Goal: Task Accomplishment & Management: Use online tool/utility

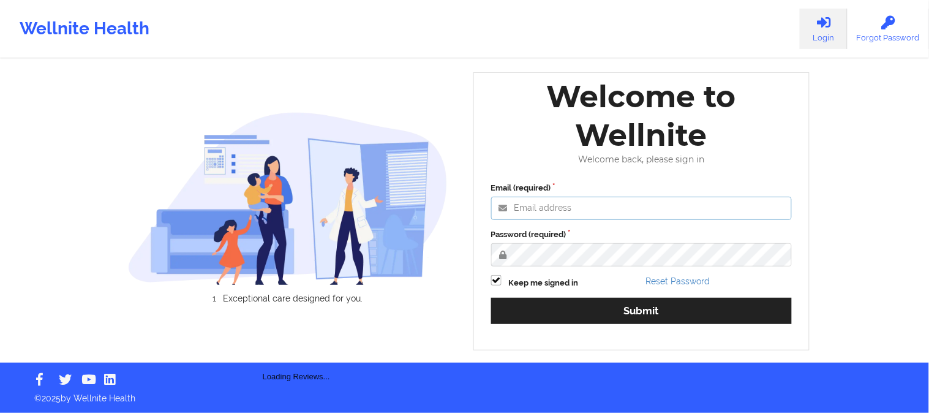
type input "[PERSON_NAME][EMAIL_ADDRESS][DOMAIN_NAME]"
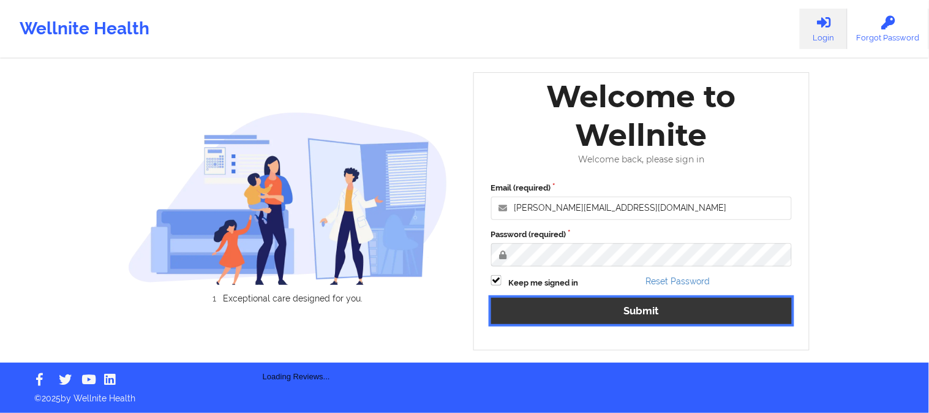
click at [624, 302] on button "Submit" at bounding box center [641, 310] width 301 height 26
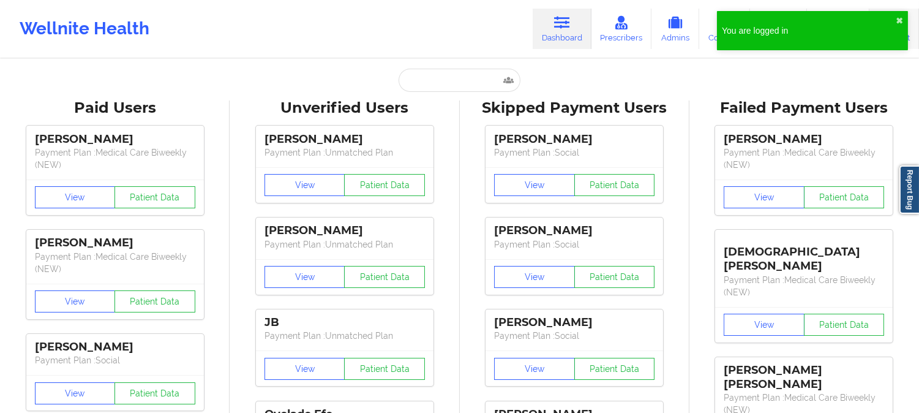
click at [911, 17] on link "Account" at bounding box center [894, 29] width 50 height 40
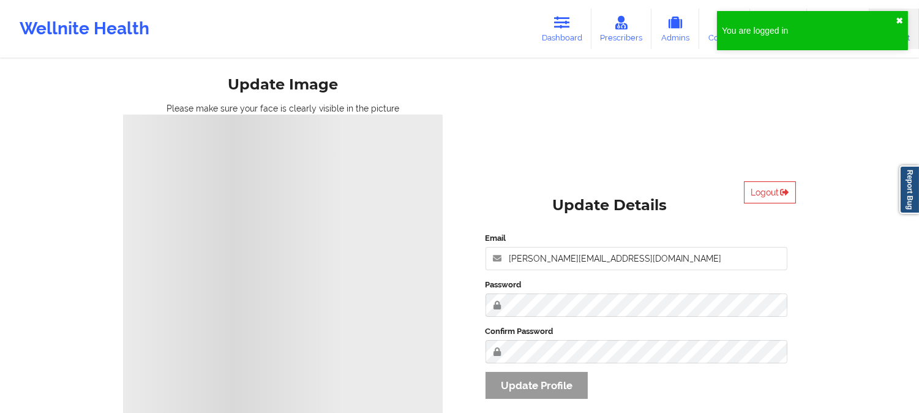
click at [899, 20] on button "✖︎" at bounding box center [899, 21] width 7 height 10
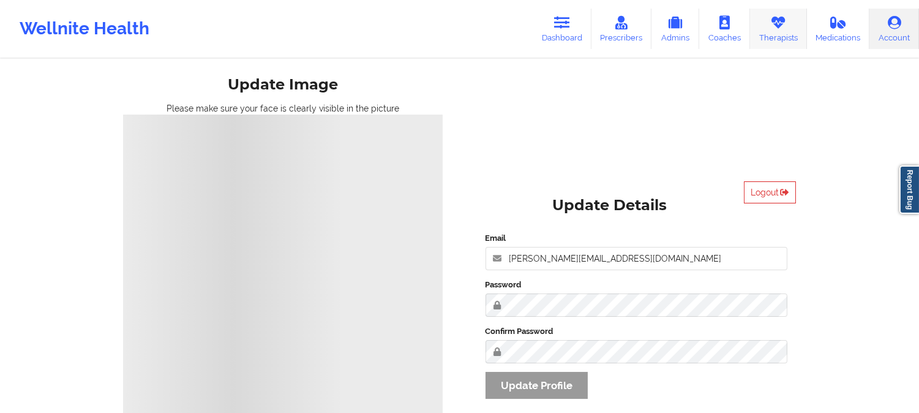
click at [784, 31] on link "Therapists" at bounding box center [778, 29] width 57 height 40
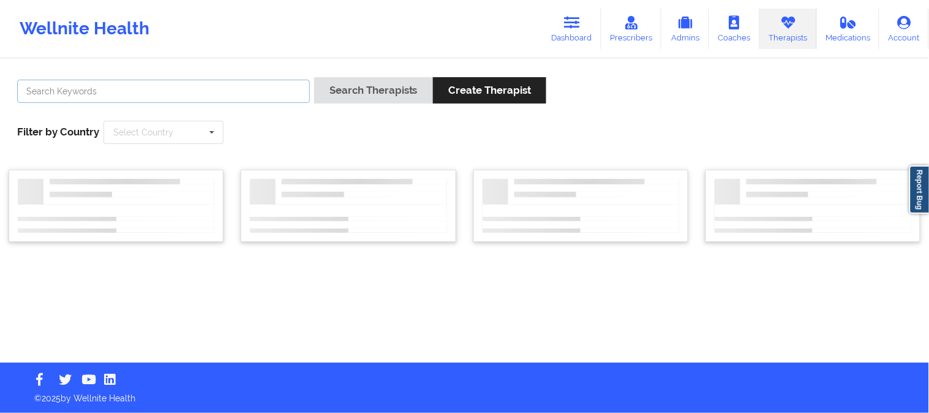
click at [239, 94] on input "text" at bounding box center [163, 91] width 293 height 23
paste input "[PERSON_NAME]"
type input "[PERSON_NAME]"
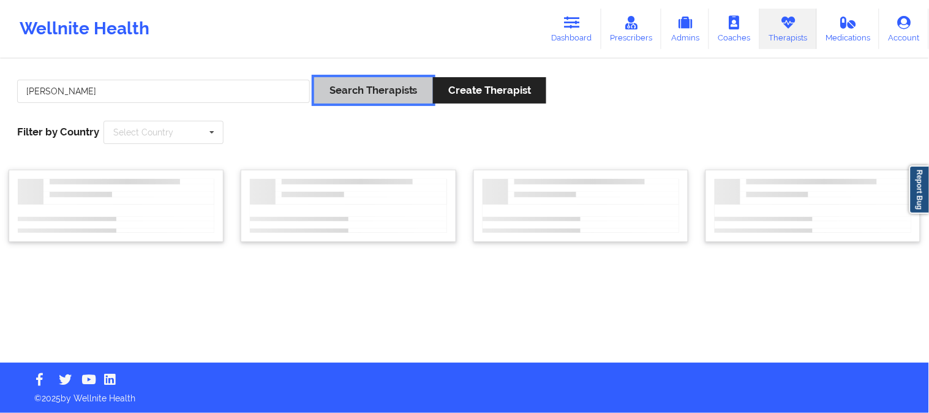
click at [346, 88] on button "Search Therapists" at bounding box center [373, 90] width 119 height 26
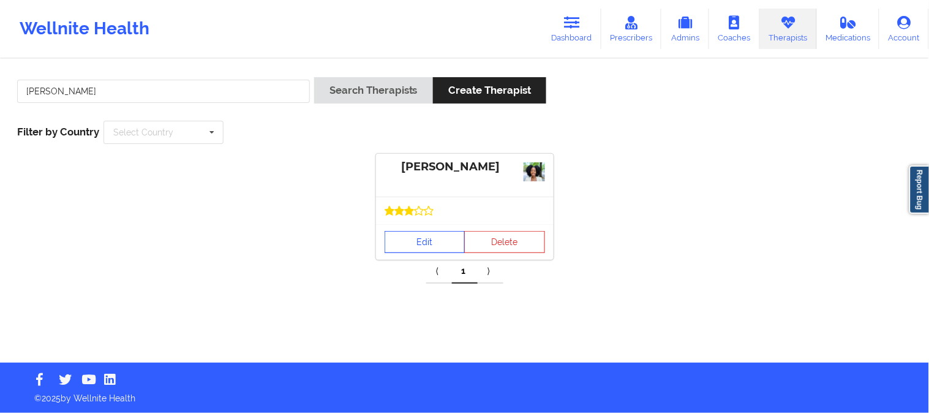
click at [432, 241] on link "Edit" at bounding box center [424, 242] width 81 height 22
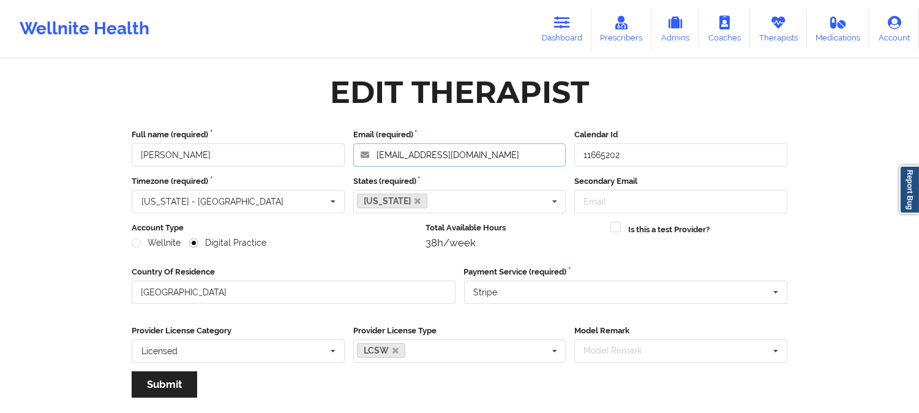
drag, startPoint x: 507, startPoint y: 150, endPoint x: 295, endPoint y: 148, distance: 211.8
click at [295, 148] on div "Full name (required) [PERSON_NAME] Email (required) [EMAIL_ADDRESS][DOMAIN_NAME…" at bounding box center [459, 148] width 664 height 38
drag, startPoint x: 162, startPoint y: 151, endPoint x: 78, endPoint y: 151, distance: 83.2
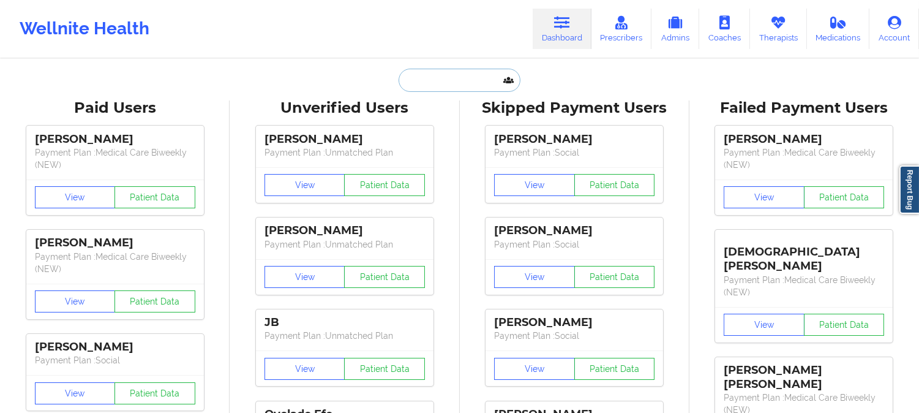
click at [462, 81] on input "text" at bounding box center [458, 80] width 121 height 23
paste input "caesar.avc@gmail.com"
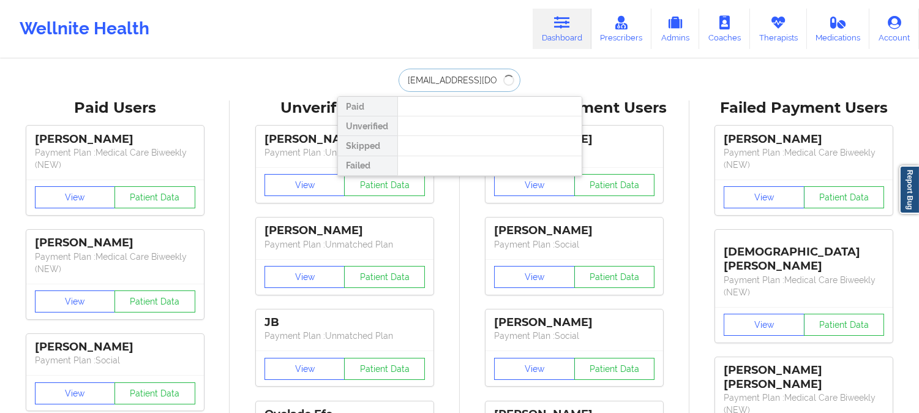
type input "caesar.avc@gmail.com"
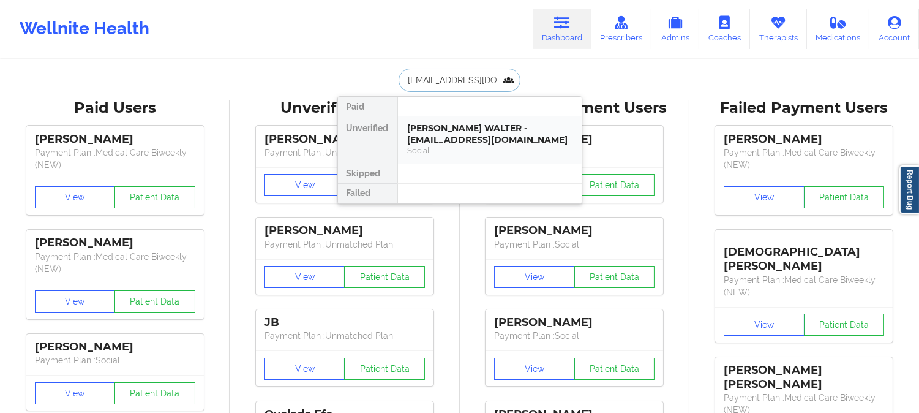
click at [517, 142] on div "MARTINEZ CESAR WALTER - caesar.avc@gmail.com" at bounding box center [490, 133] width 164 height 23
